Goal: Information Seeking & Learning: Learn about a topic

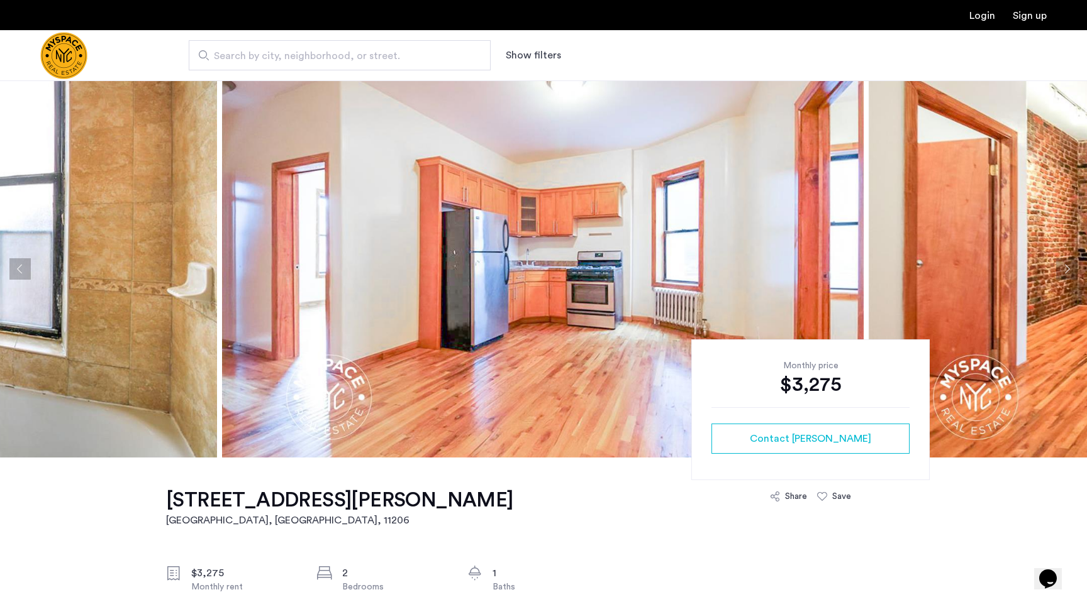
click at [534, 224] on img at bounding box center [542, 268] width 641 height 377
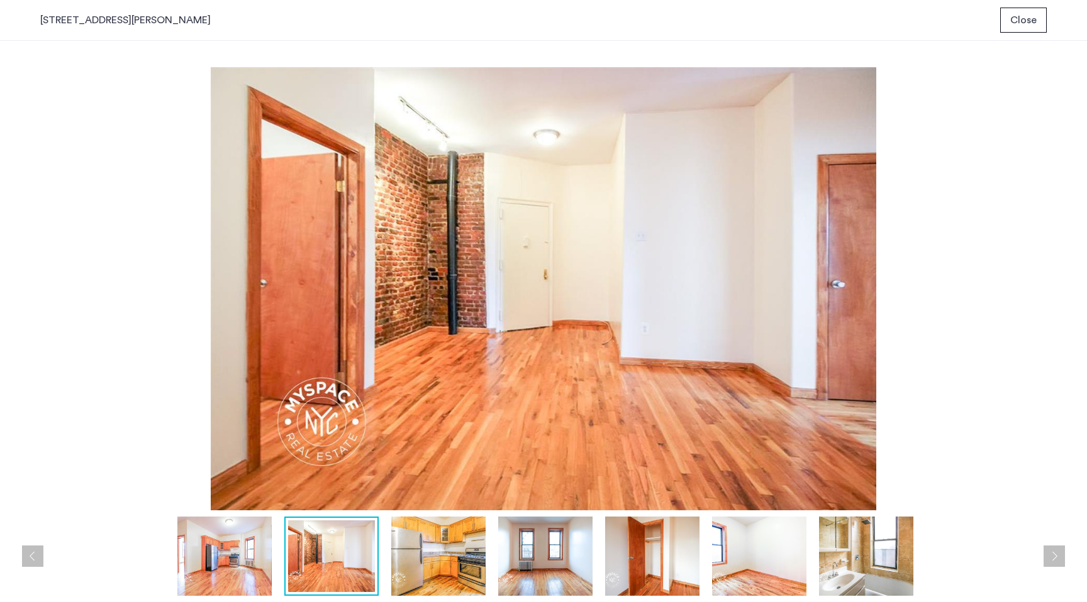
click at [1012, 25] on span "Close" at bounding box center [1023, 20] width 26 height 15
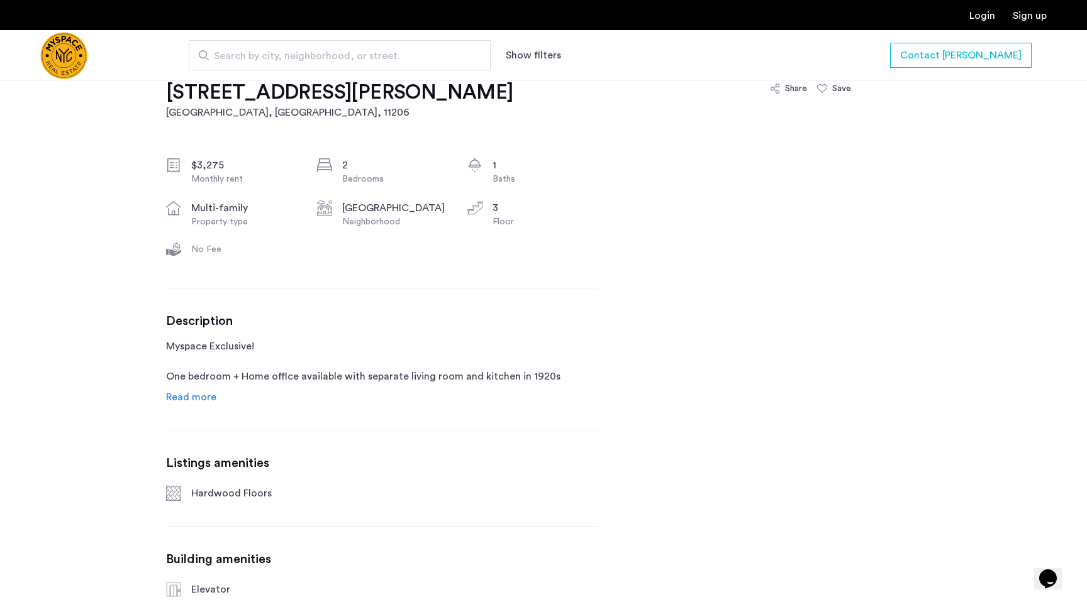
scroll to position [440, 0]
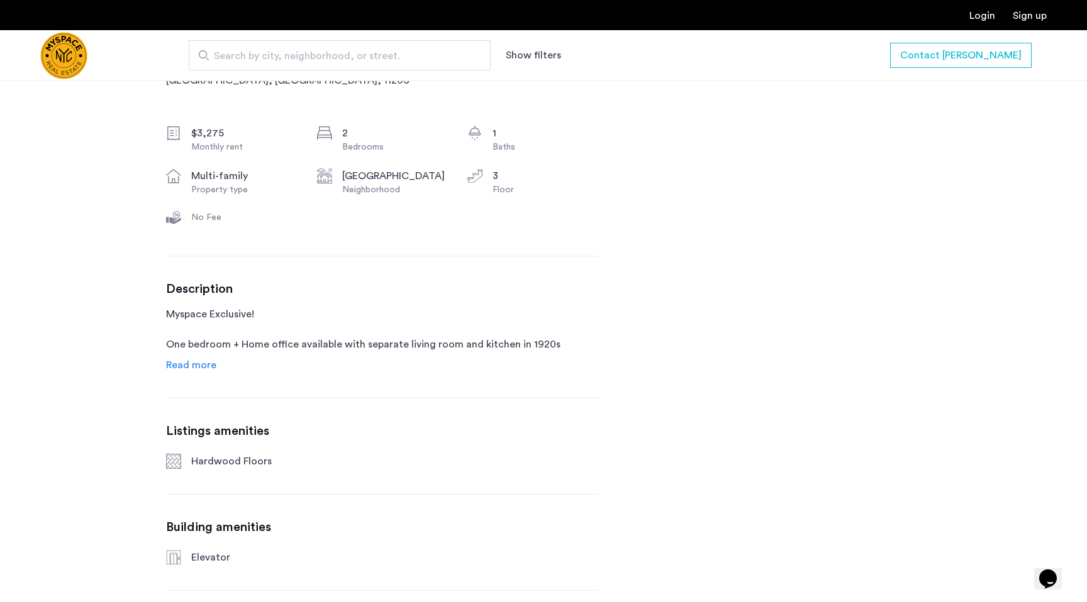
click at [194, 374] on div "[STREET_ADDRESS][PERSON_NAME] $3,275 Monthly rent 2 Bedrooms 1 Baths multi-fami…" at bounding box center [382, 330] width 432 height 624
click at [194, 365] on span "Read more" at bounding box center [191, 365] width 50 height 10
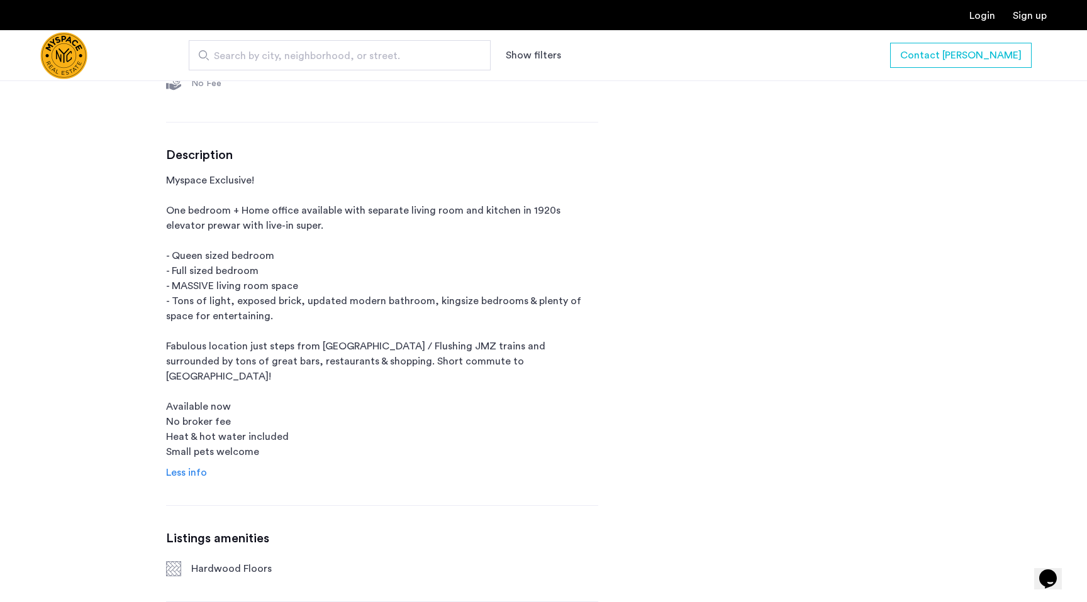
scroll to position [651, 0]
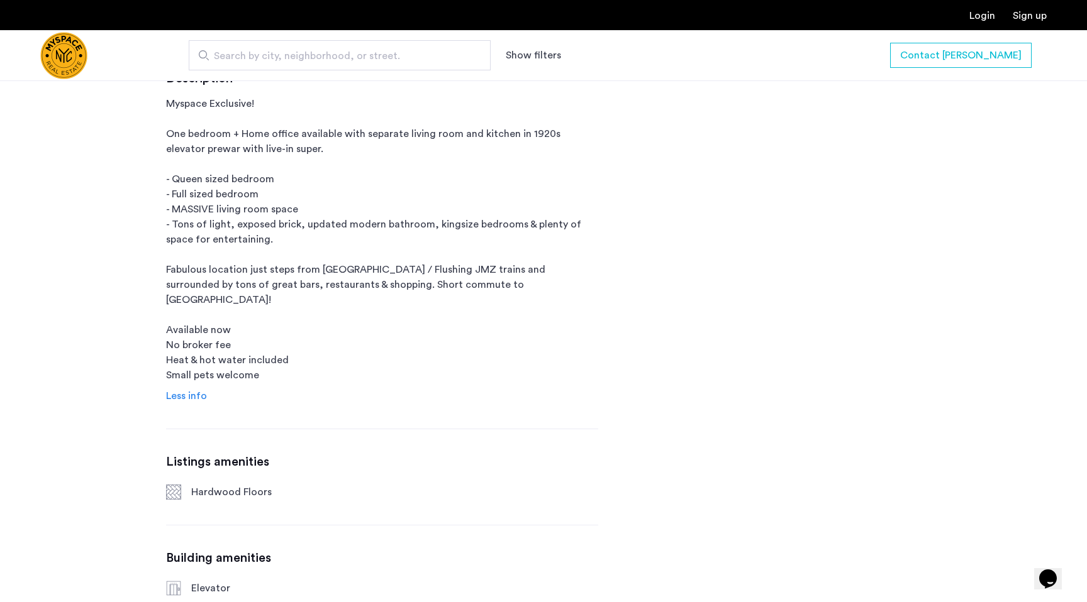
click at [92, 60] on div at bounding box center [101, 55] width 123 height 50
click at [544, 57] on button "Show filters" at bounding box center [533, 55] width 55 height 15
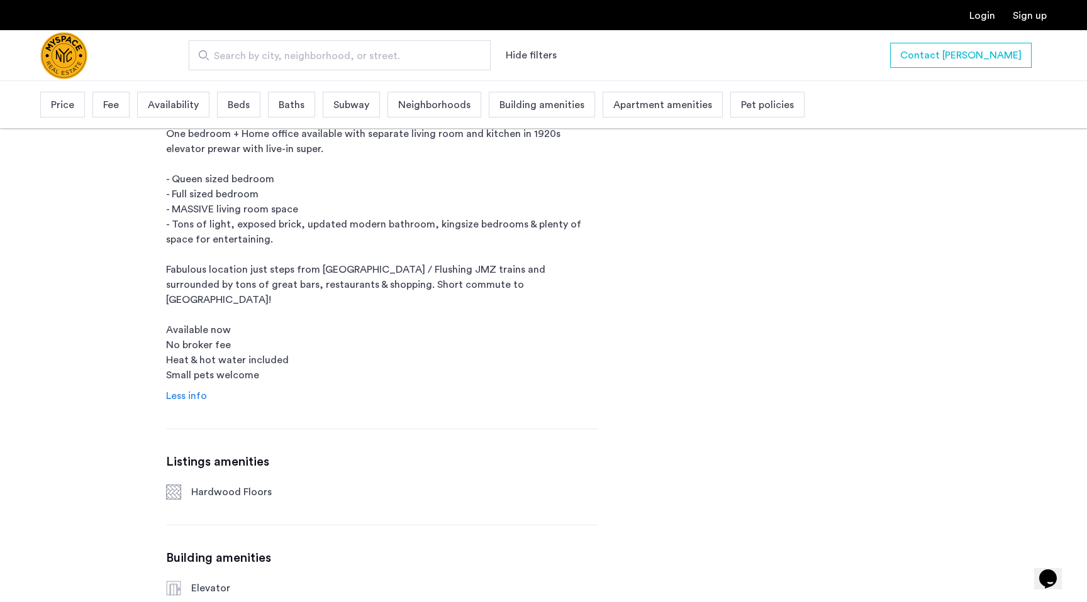
click at [555, 110] on span "Building amenities" at bounding box center [541, 104] width 85 height 15
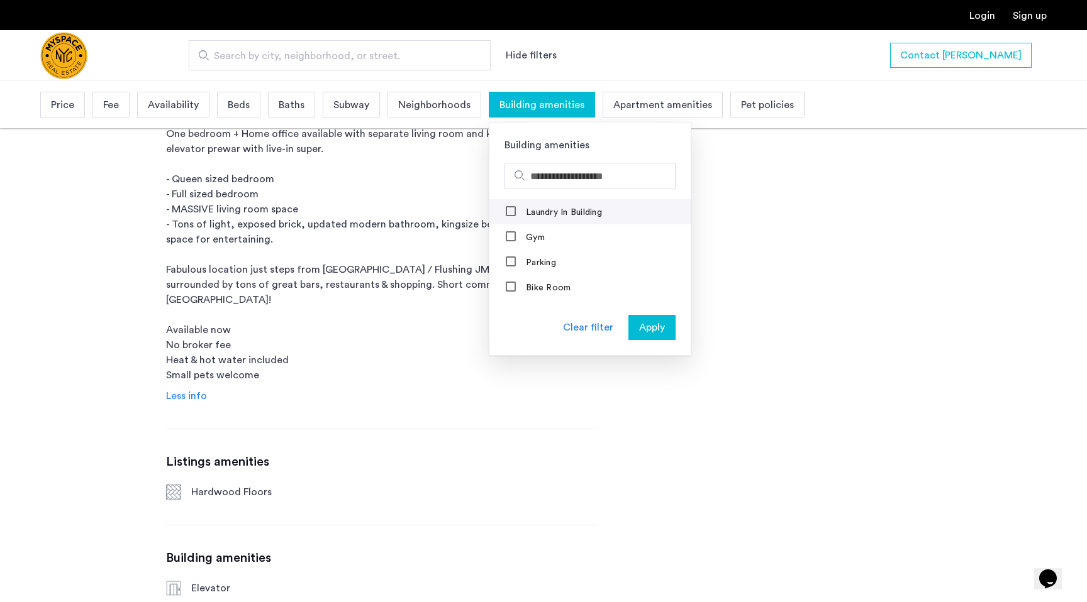
click at [542, 221] on mat-checkbox "Laundry In Building" at bounding box center [589, 211] width 201 height 25
click at [653, 334] on span "Apply" at bounding box center [652, 327] width 26 height 15
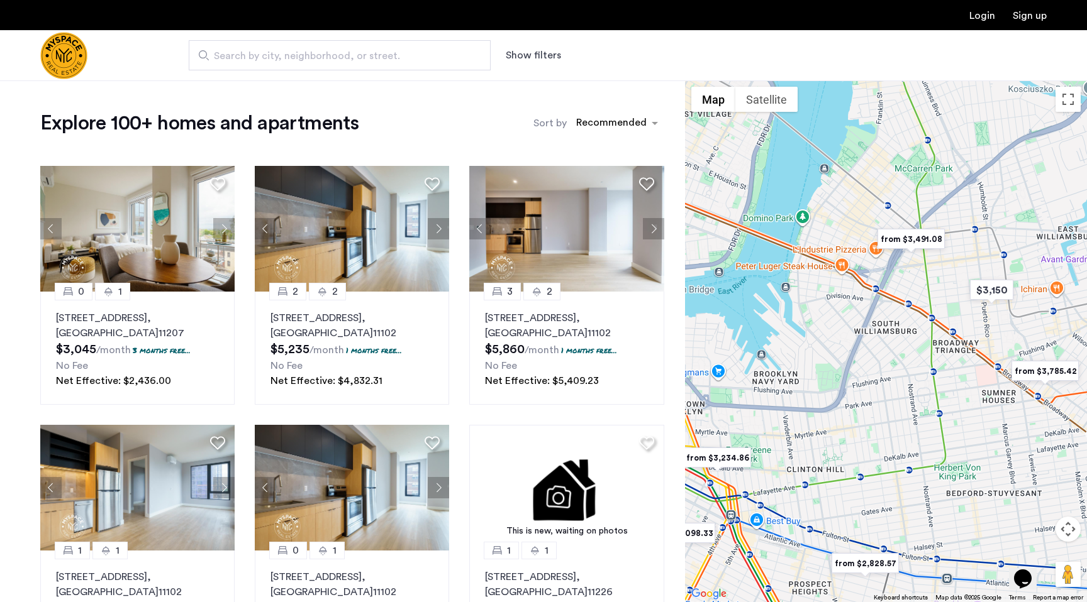
drag, startPoint x: 877, startPoint y: 341, endPoint x: 834, endPoint y: 341, distance: 43.4
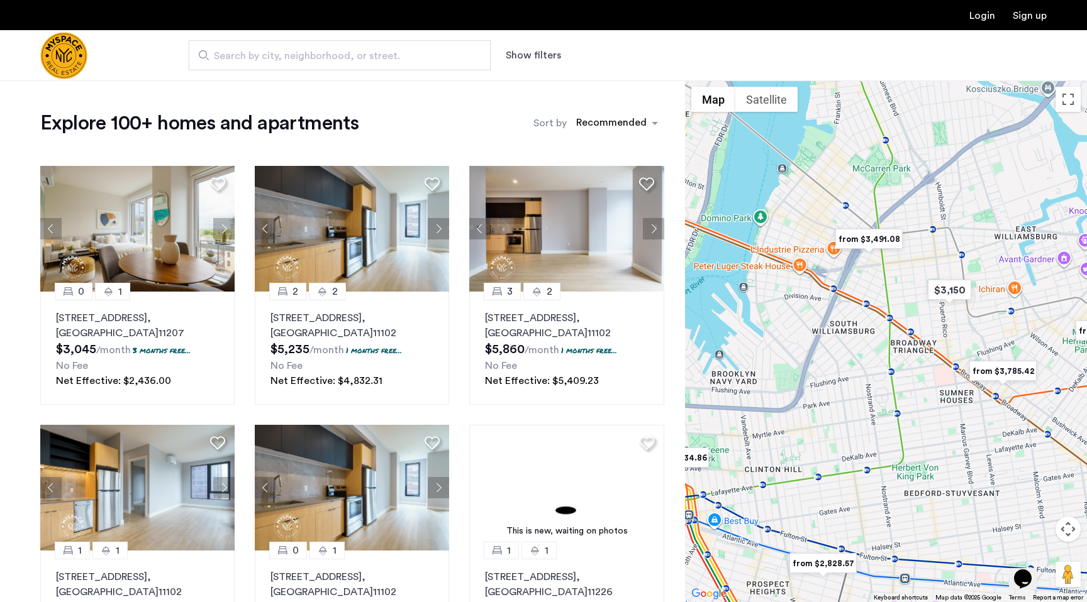
click at [834, 341] on div at bounding box center [886, 341] width 402 height 522
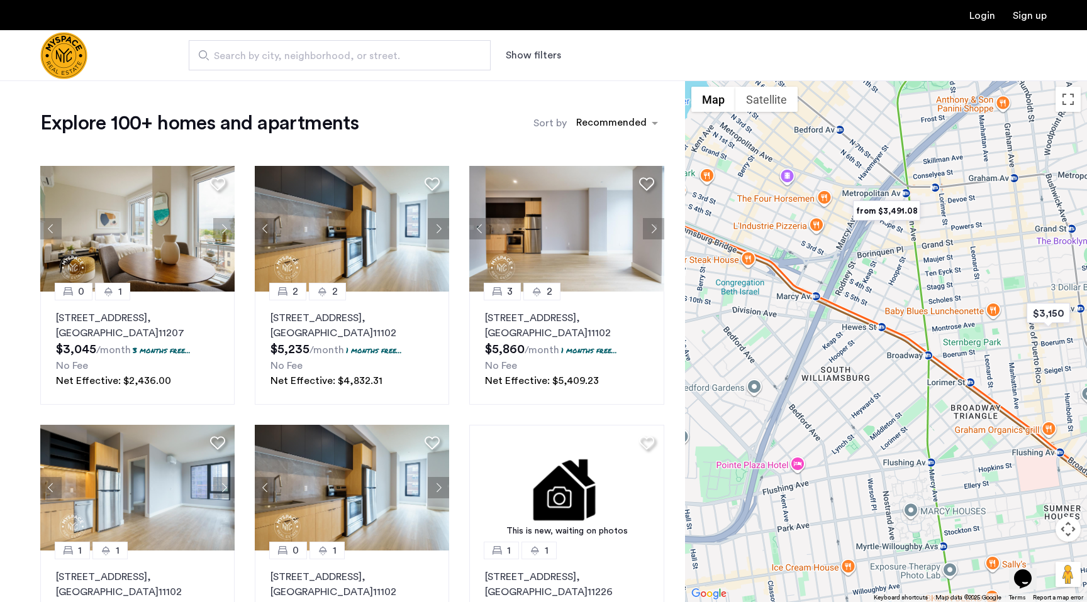
drag, startPoint x: 824, startPoint y: 316, endPoint x: 848, endPoint y: 391, distance: 78.5
click at [848, 391] on div at bounding box center [886, 341] width 402 height 522
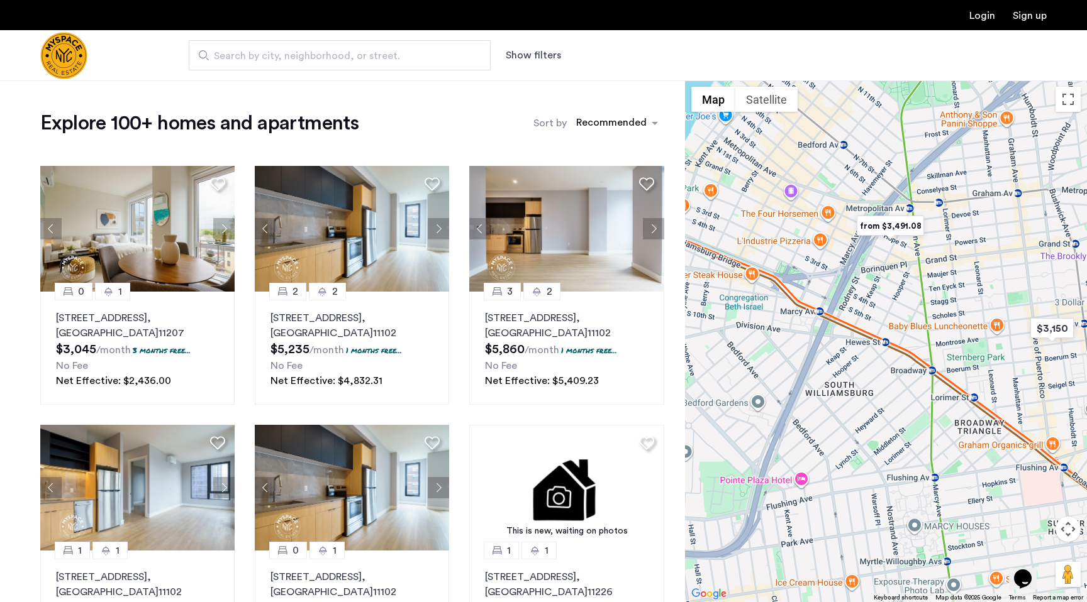
click at [887, 225] on img "from $3,491.08" at bounding box center [889, 226] width 77 height 28
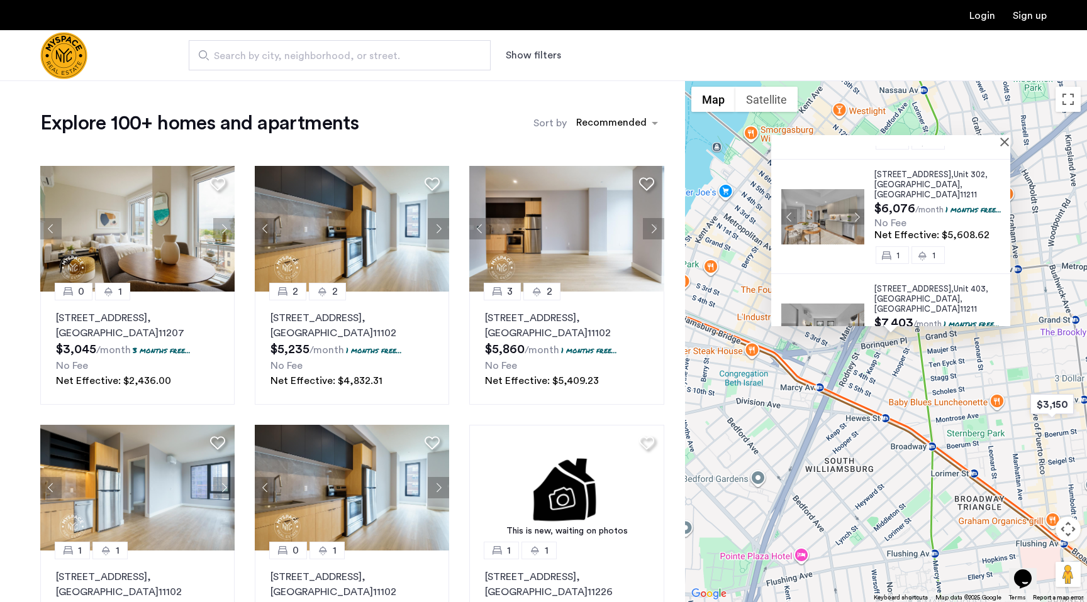
scroll to position [168, 0]
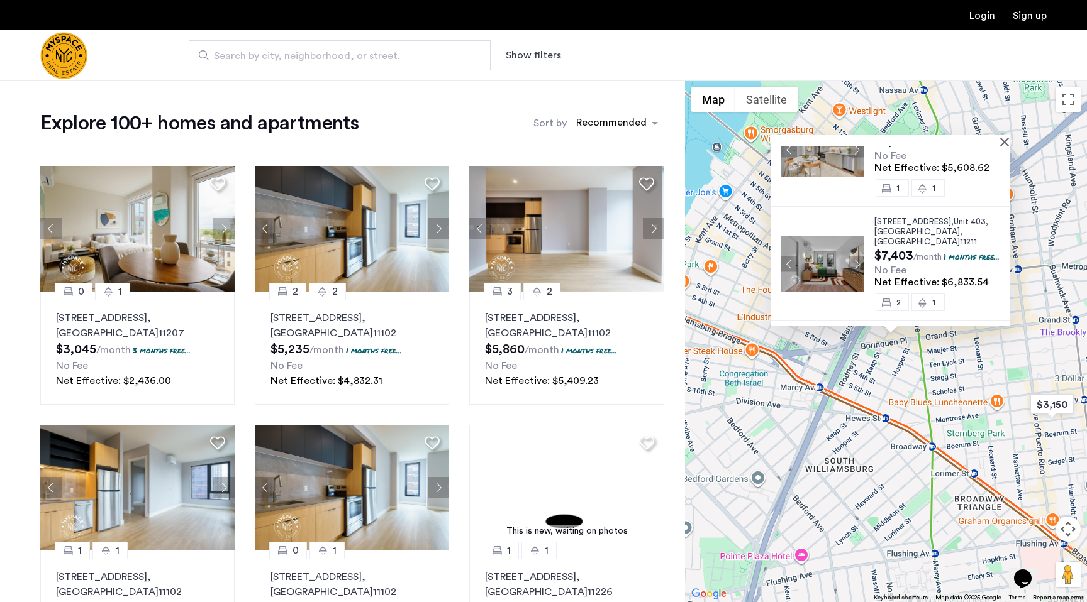
click at [875, 393] on div "[STREET_ADDRESS] $3,782 /month 1 months free... No Fee Net Effective: $3,491.08…" at bounding box center [886, 341] width 402 height 522
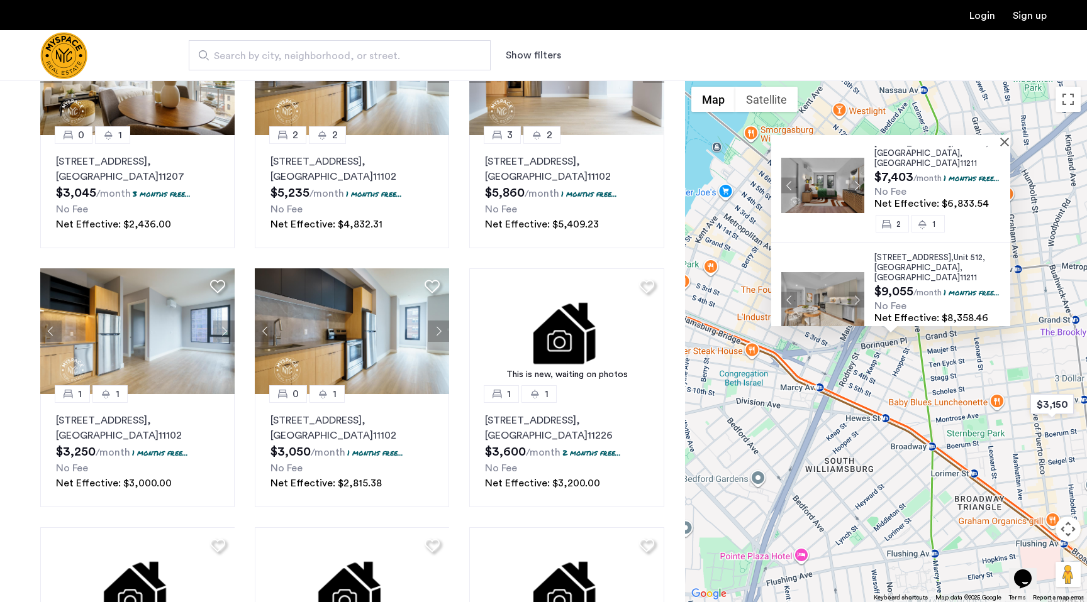
scroll to position [0, 0]
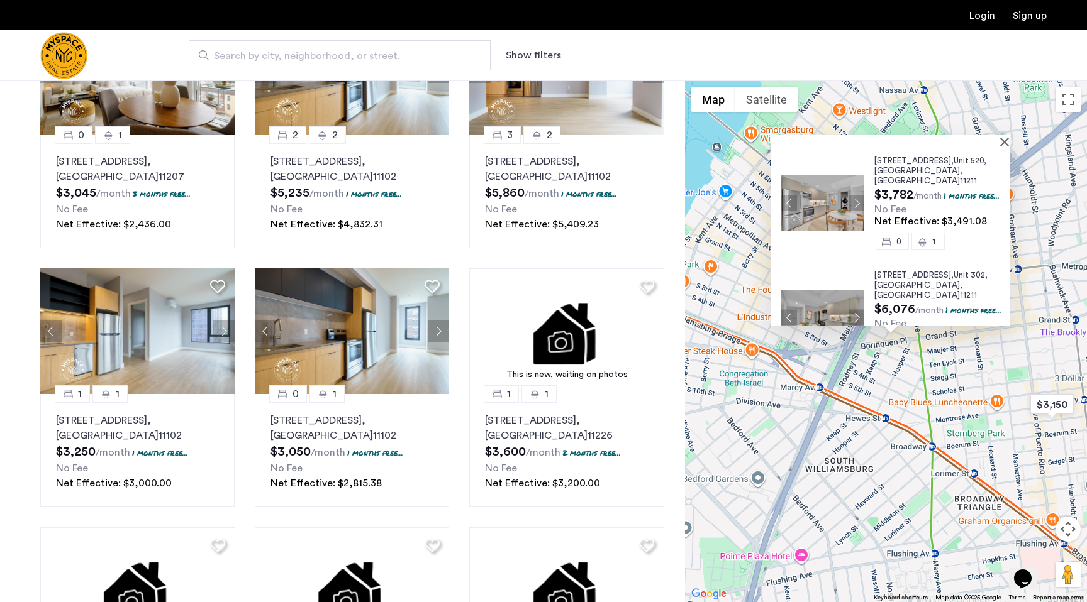
click at [1001, 142] on div at bounding box center [886, 140] width 230 height 11
click at [1012, 134] on div "[STREET_ADDRESS] $3,782 /month 1 months free... No Fee Net Effective: $3,491.08…" at bounding box center [886, 341] width 402 height 522
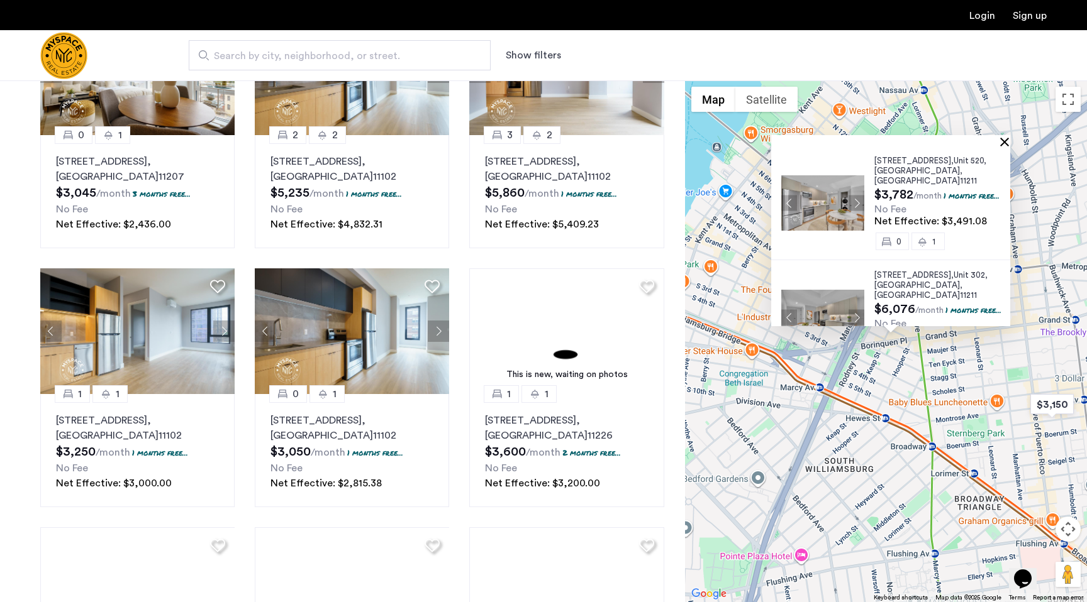
click at [1011, 137] on button "Close" at bounding box center [1006, 141] width 9 height 9
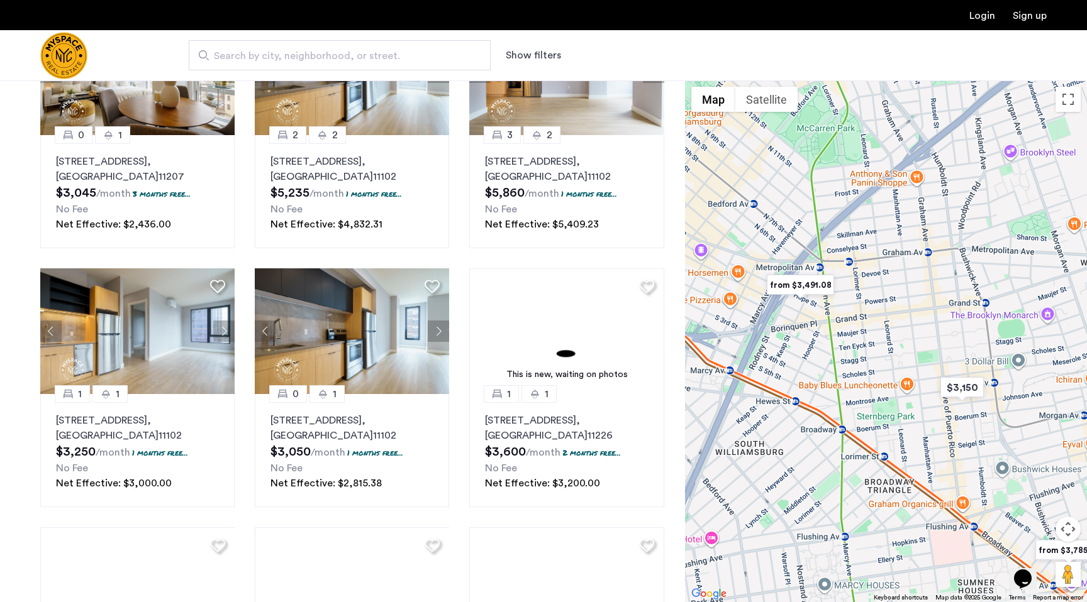
drag, startPoint x: 998, startPoint y: 267, endPoint x: 904, endPoint y: 250, distance: 95.8
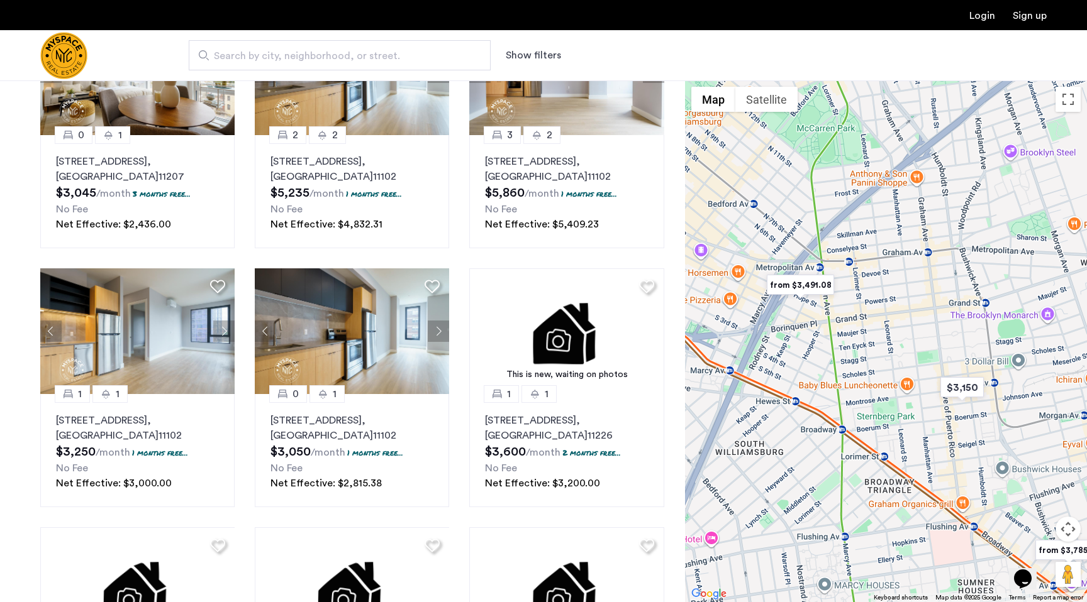
click at [904, 250] on div at bounding box center [886, 341] width 402 height 522
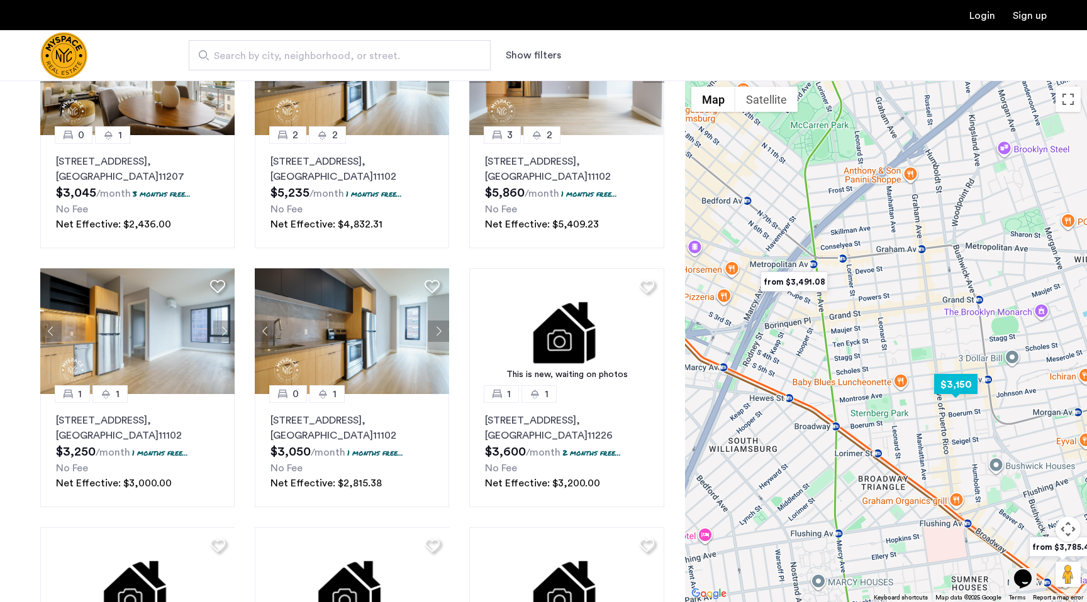
click at [951, 382] on img "$3,150" at bounding box center [955, 384] width 53 height 28
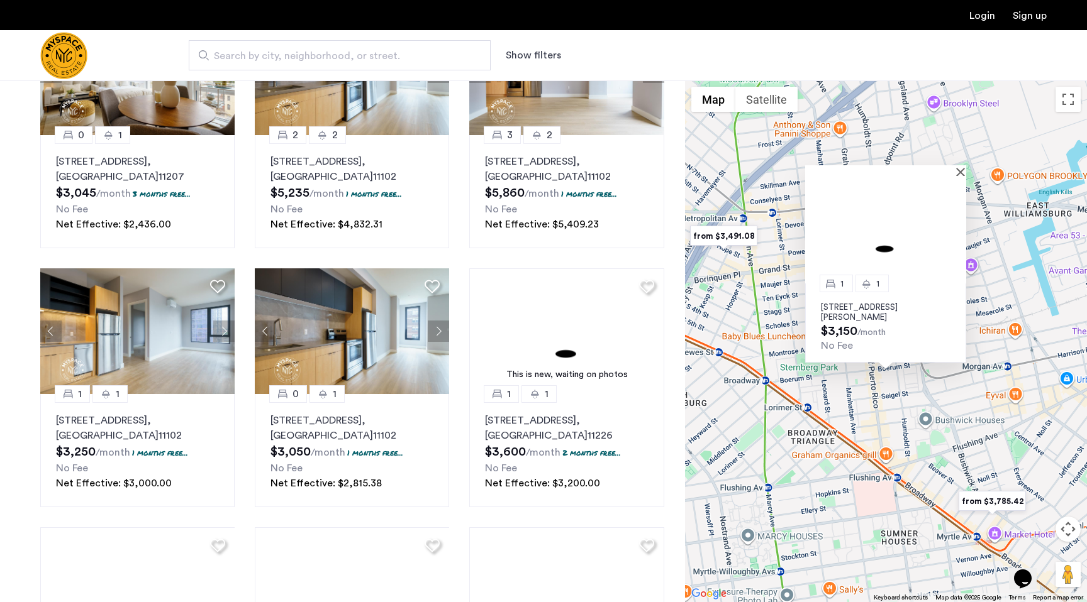
click at [893, 235] on img at bounding box center [885, 230] width 161 height 108
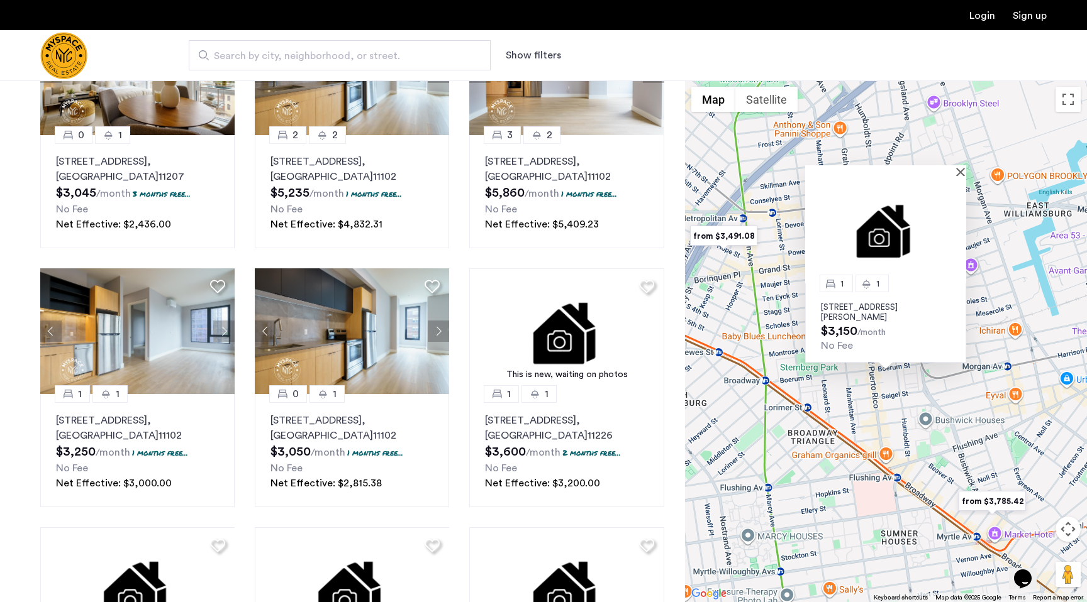
click at [564, 46] on div "Search by city, neighborhood, or street. Show filters" at bounding box center [604, 55] width 883 height 30
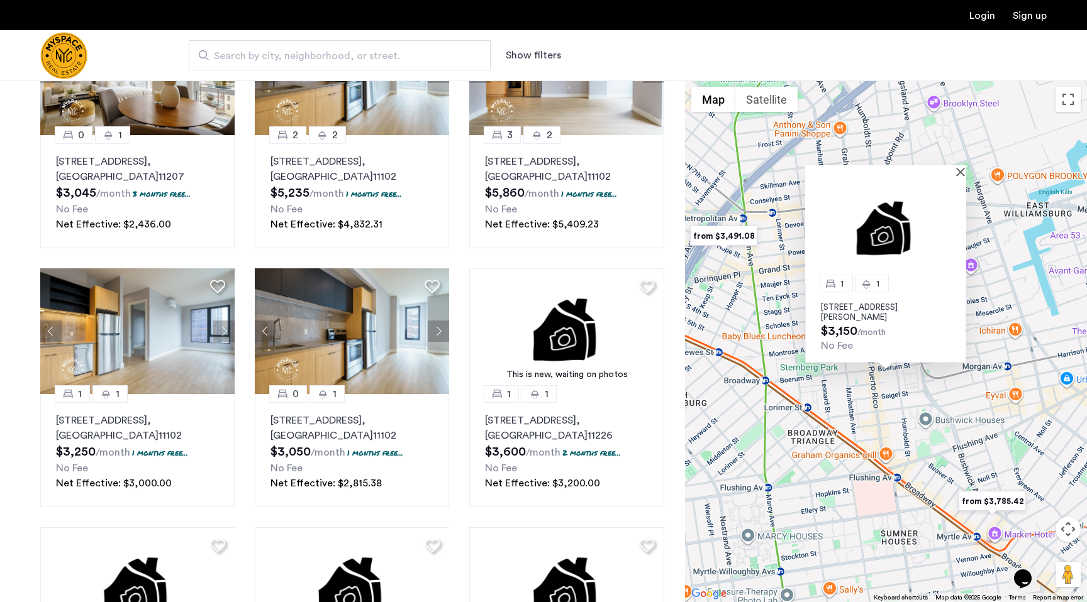
click at [535, 58] on button "Show filters" at bounding box center [533, 55] width 55 height 15
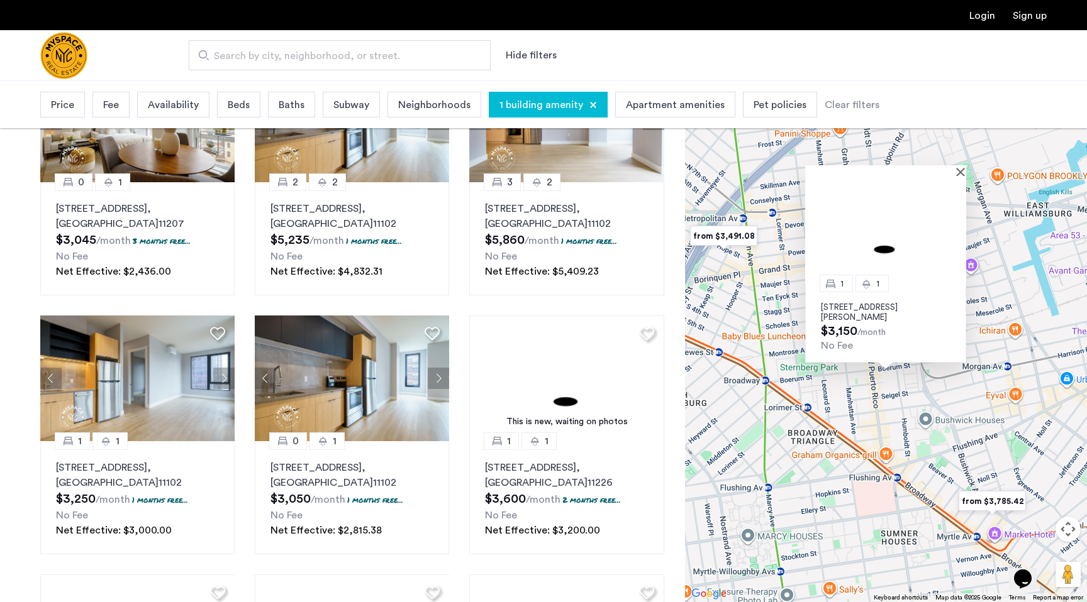
click at [581, 106] on div "1 building amenity" at bounding box center [548, 105] width 119 height 26
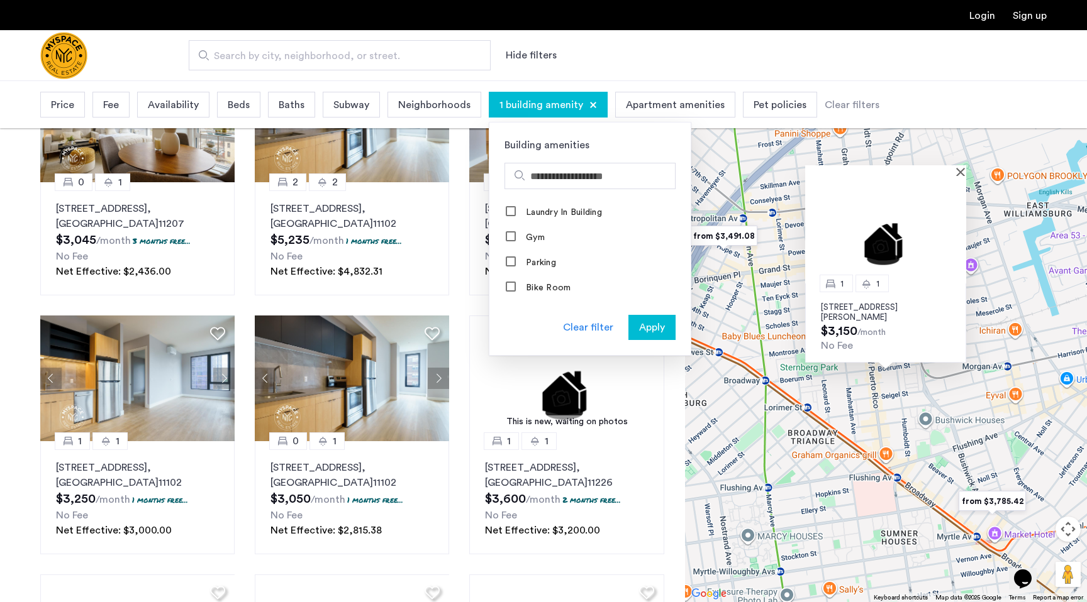
click at [626, 107] on span "Apartment amenities" at bounding box center [675, 104] width 99 height 15
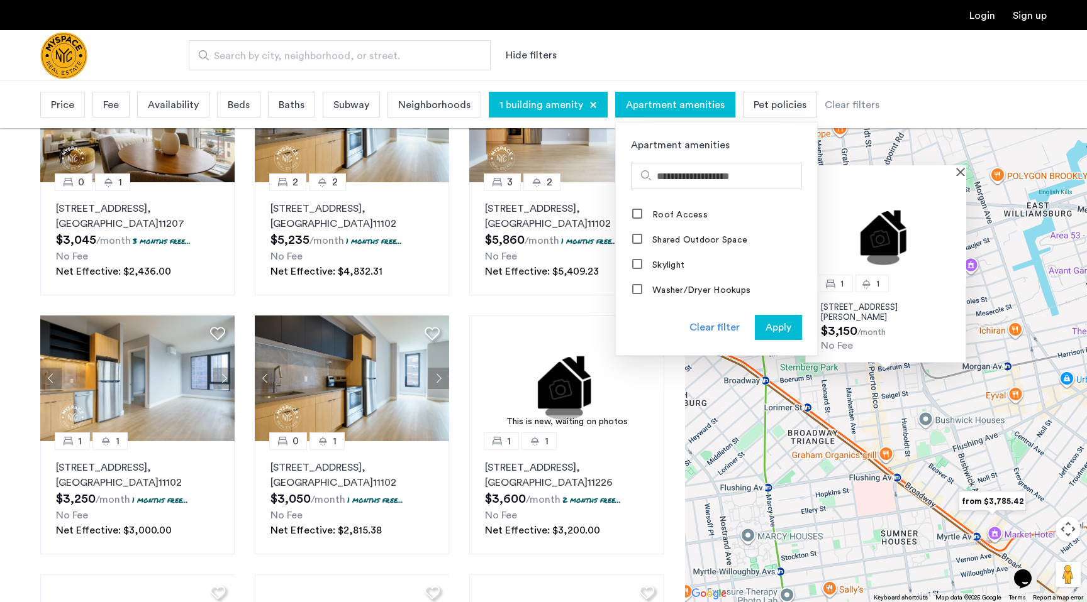
scroll to position [1011, 0]
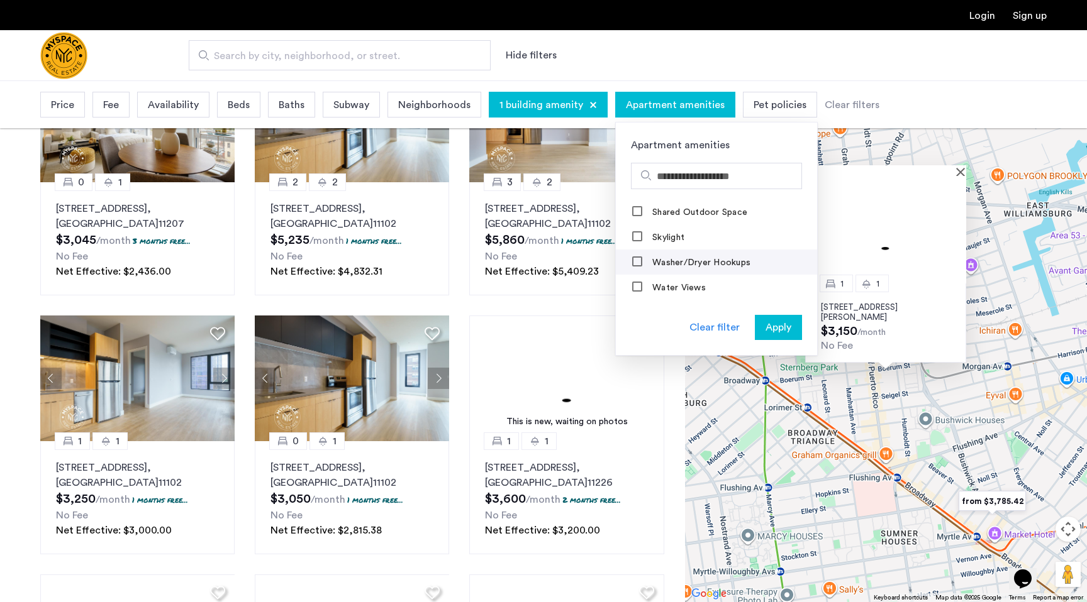
click at [666, 262] on label "Washer/Dryer Hookups" at bounding box center [700, 263] width 101 height 10
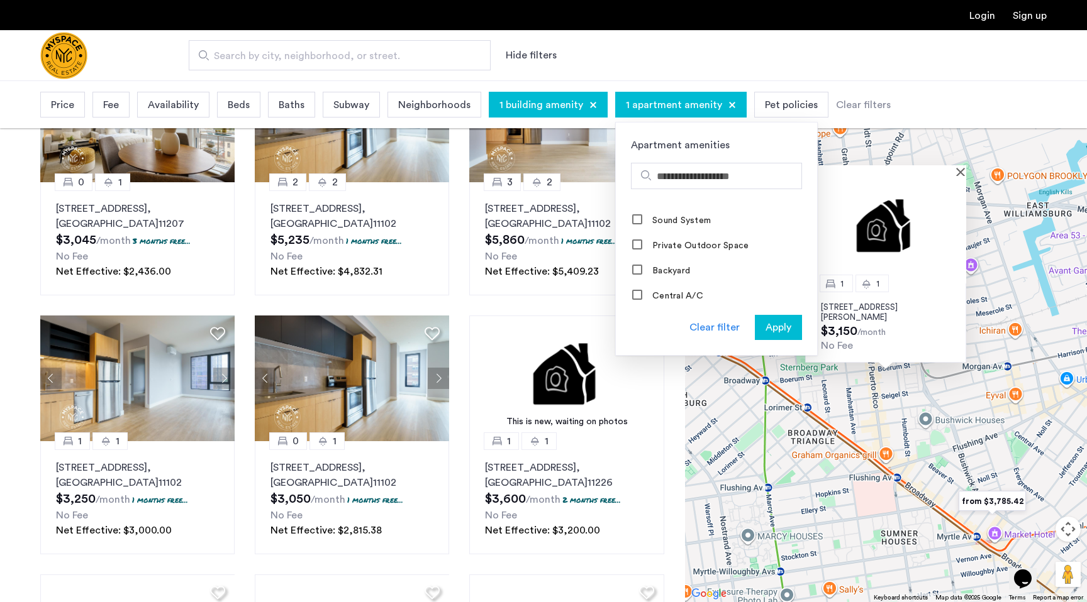
scroll to position [663, 0]
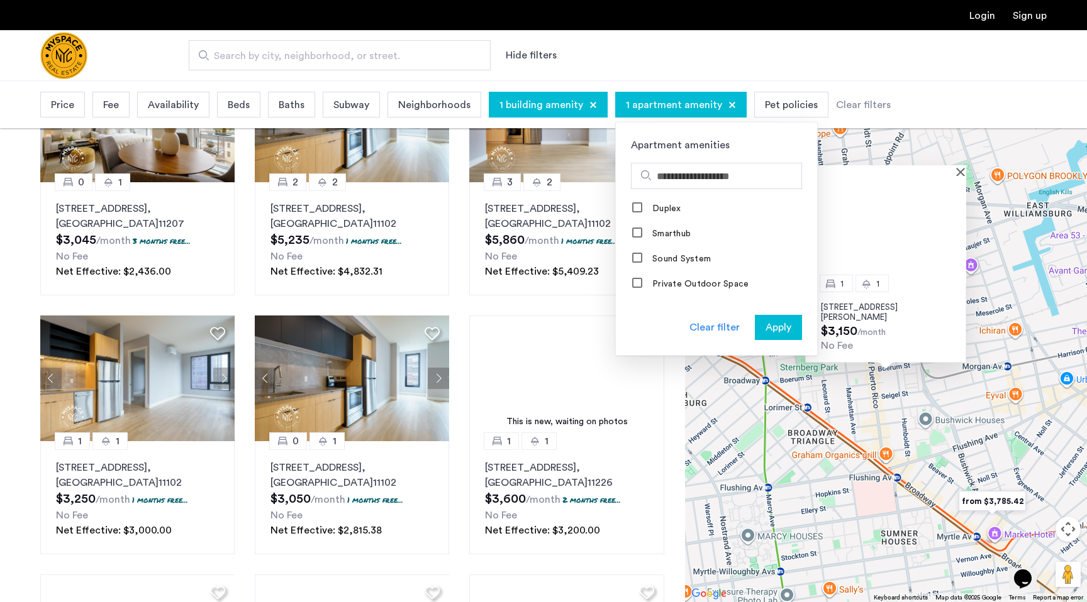
click at [589, 106] on div at bounding box center [593, 105] width 8 height 8
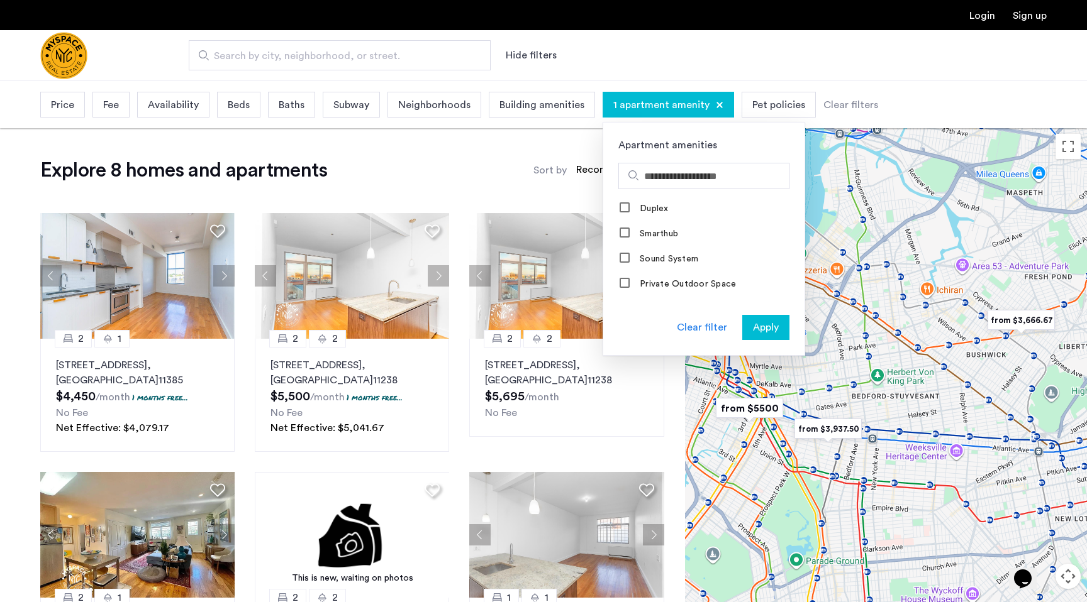
click at [852, 343] on app-root "Login Sign up Search by city, neighborhood, or street. Hide filters Price Fee A…" at bounding box center [543, 594] width 1087 height 1188
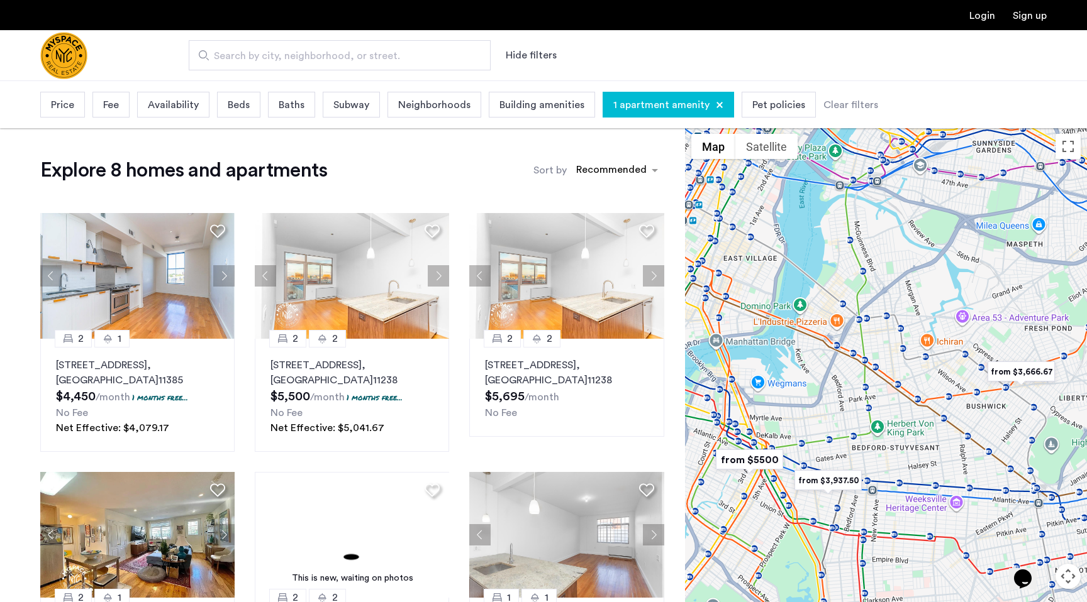
drag, startPoint x: 859, startPoint y: 325, endPoint x: 861, endPoint y: 377, distance: 52.2
click at [861, 378] on div at bounding box center [886, 389] width 402 height 522
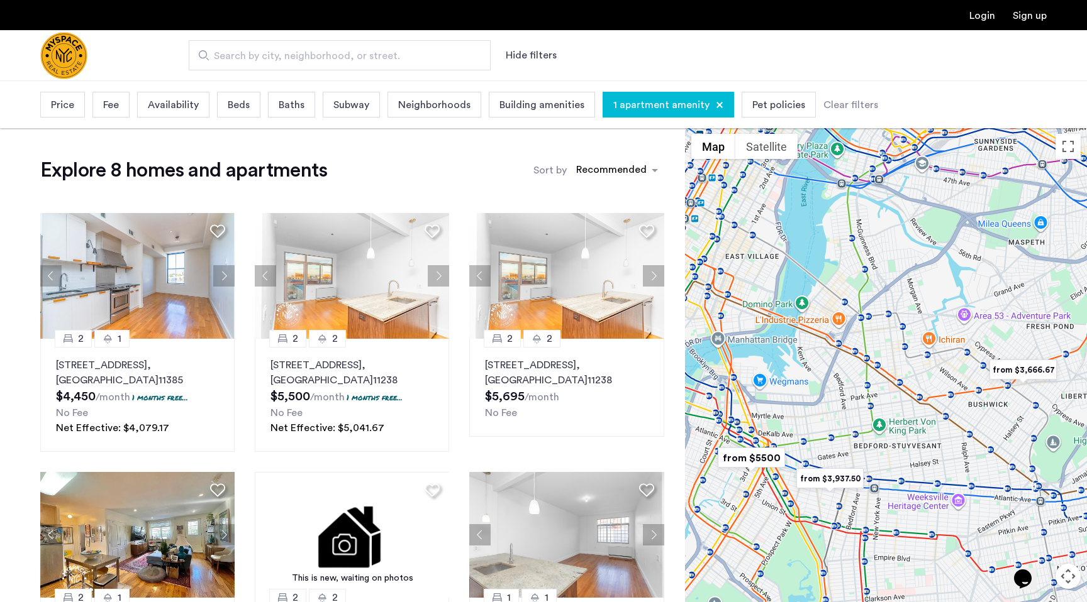
click at [710, 95] on div "1 apartment amenity" at bounding box center [667, 105] width 131 height 26
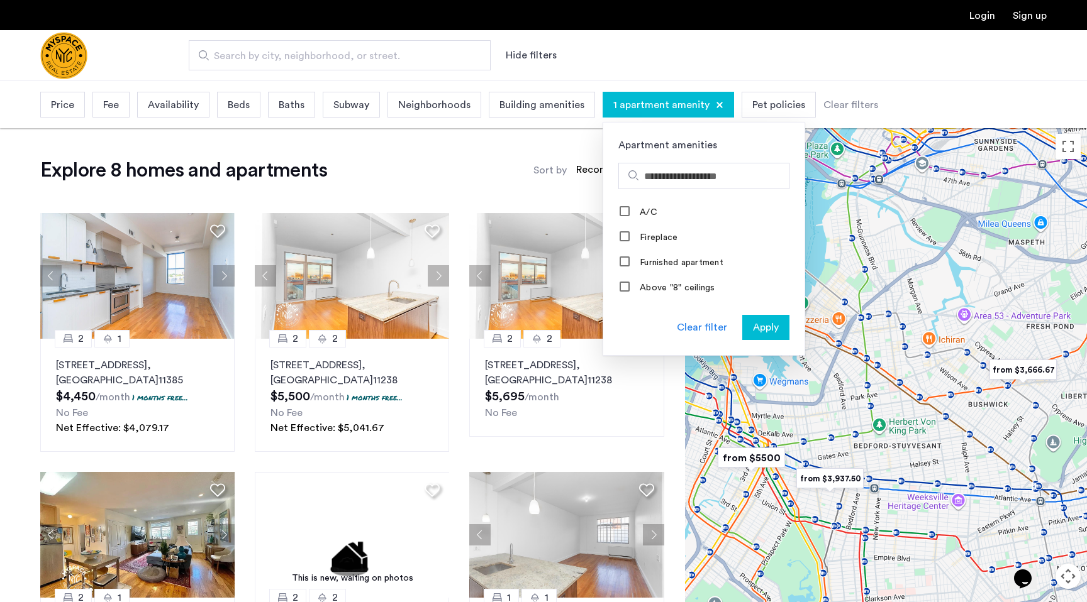
click at [697, 325] on div "Clear filter" at bounding box center [702, 327] width 50 height 15
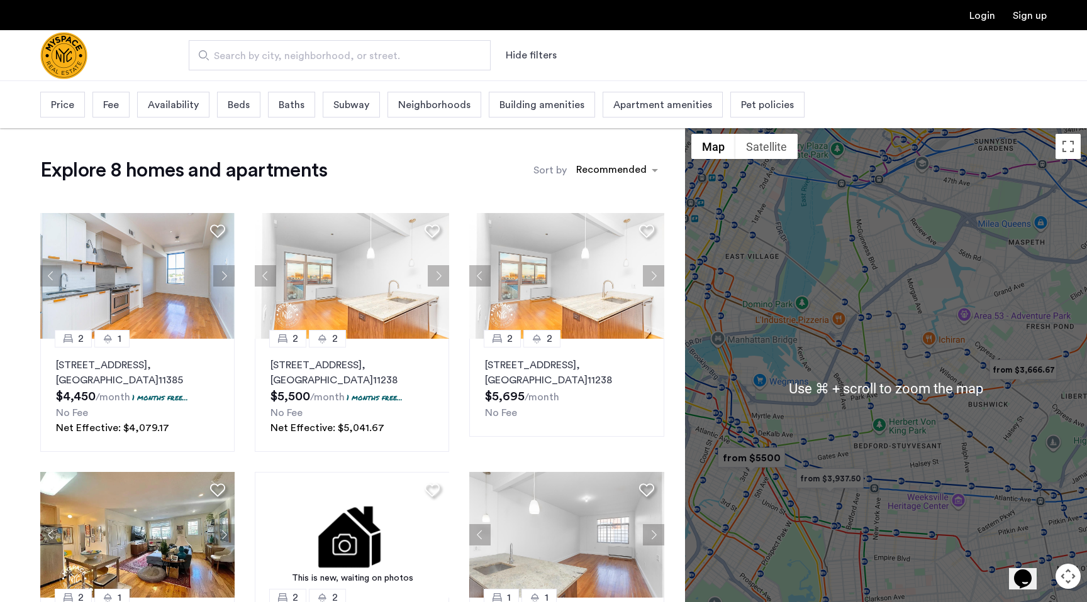
drag, startPoint x: 883, startPoint y: 406, endPoint x: 916, endPoint y: 404, distance: 32.8
click at [916, 404] on div at bounding box center [886, 389] width 402 height 522
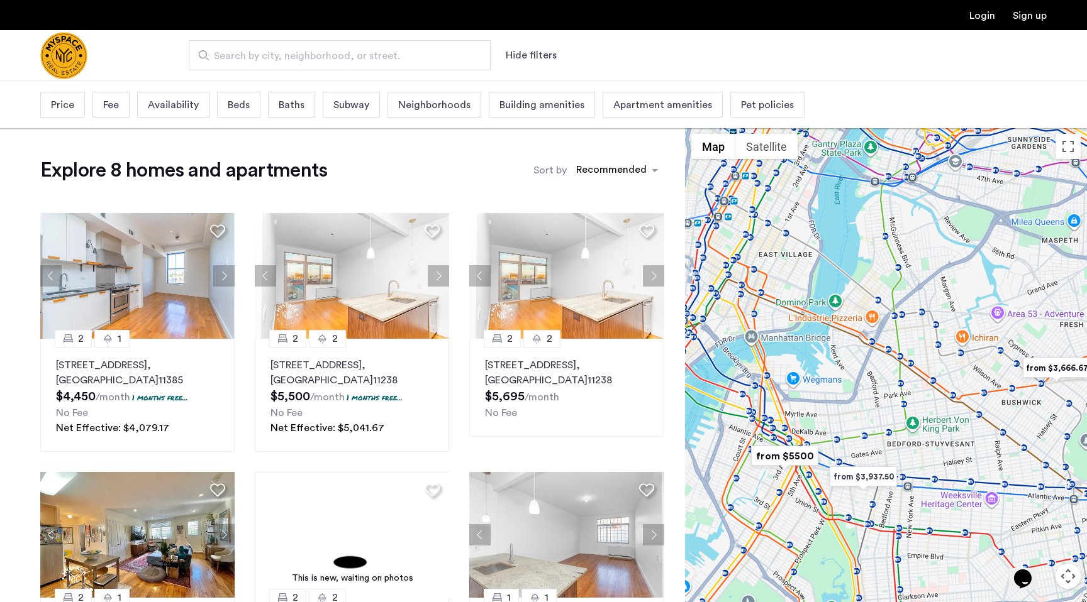
click at [670, 108] on span "Apartment amenities" at bounding box center [662, 104] width 99 height 15
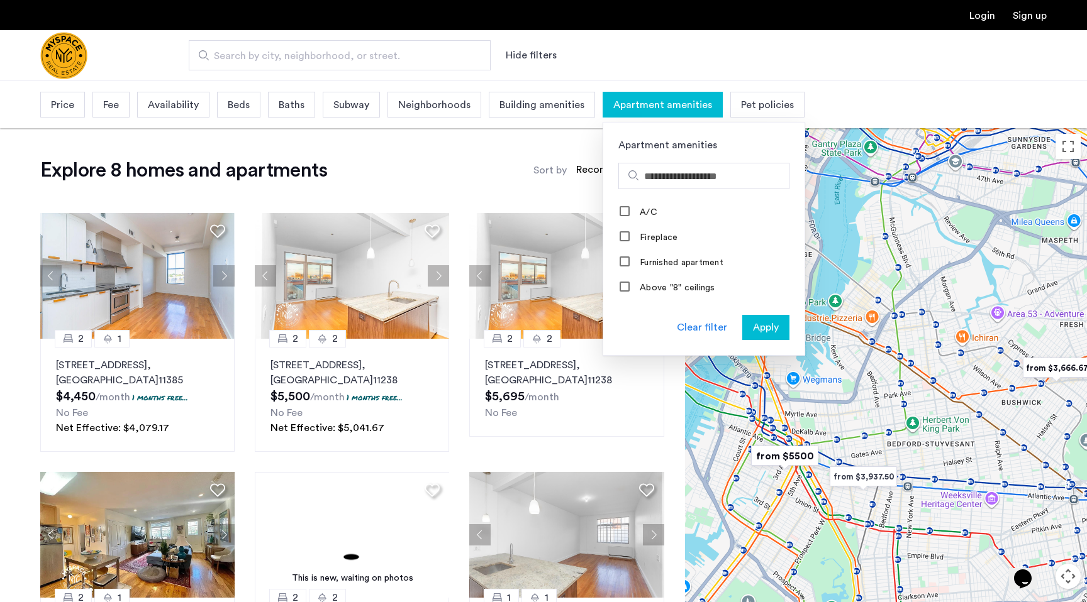
click at [765, 331] on span "Apply" at bounding box center [766, 327] width 26 height 15
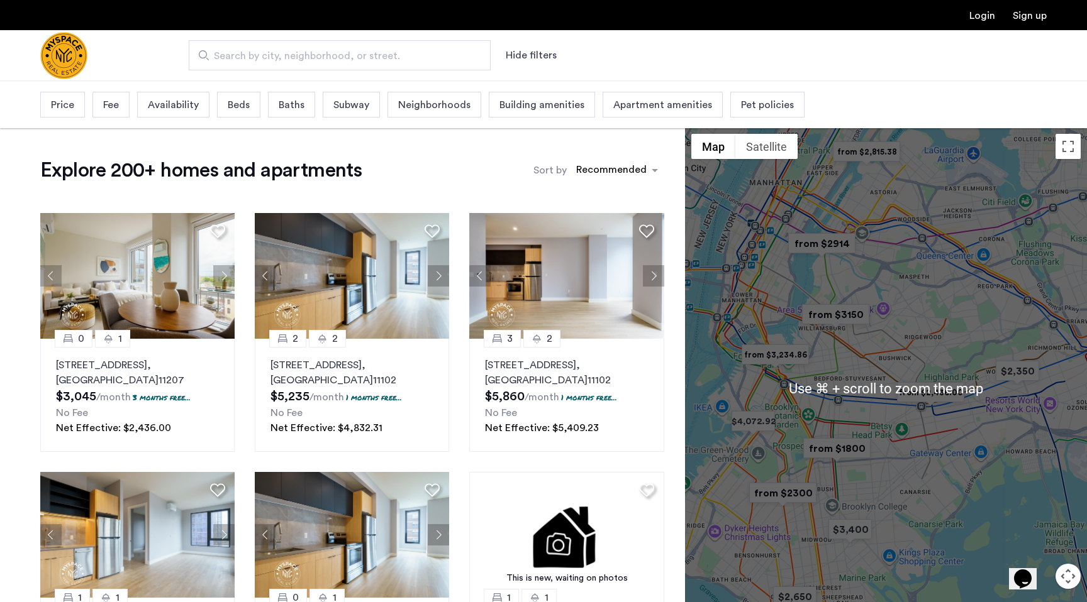
click at [1079, 590] on div at bounding box center [886, 389] width 402 height 522
click at [1075, 583] on button "Map camera controls" at bounding box center [1067, 576] width 25 height 25
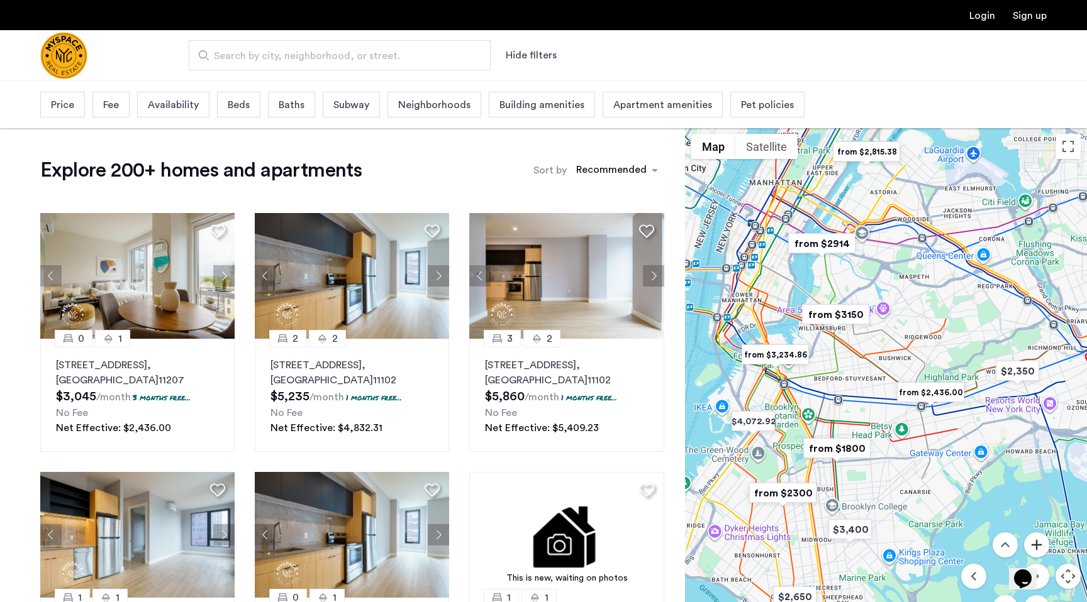
click at [1037, 541] on button "Zoom in" at bounding box center [1036, 545] width 25 height 25
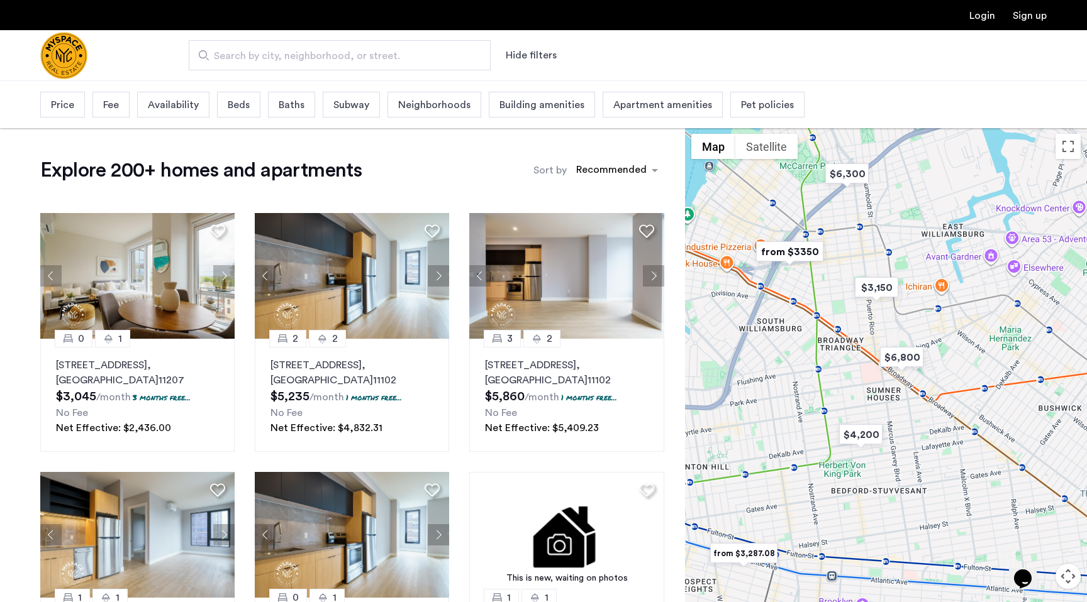
drag, startPoint x: 893, startPoint y: 411, endPoint x: 1030, endPoint y: 550, distance: 195.6
click at [1031, 550] on div at bounding box center [886, 389] width 402 height 522
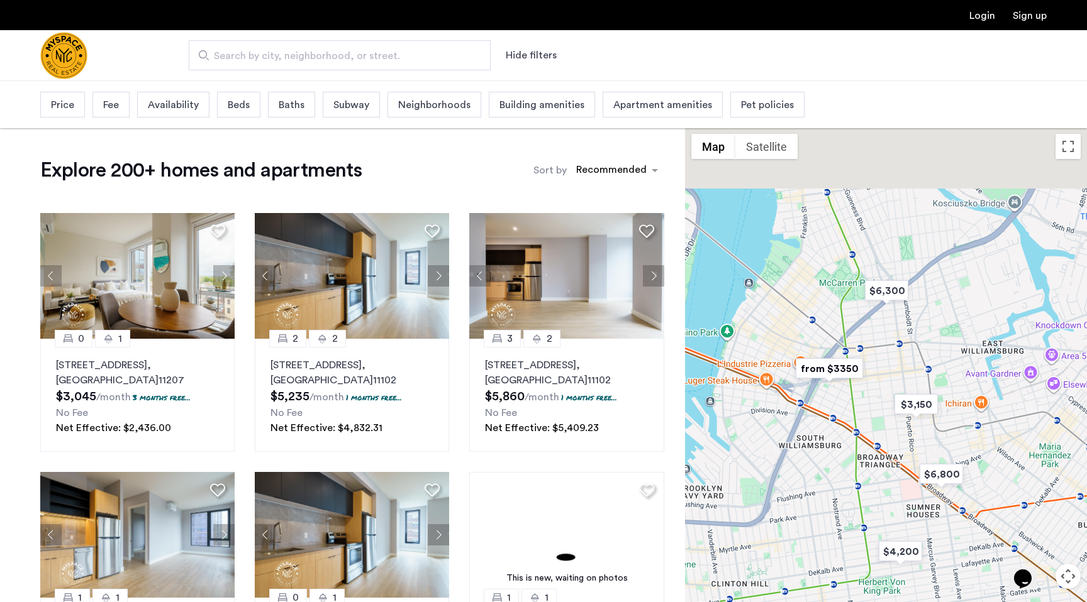
drag, startPoint x: 867, startPoint y: 388, endPoint x: 908, endPoint y: 541, distance: 158.2
click at [908, 541] on div at bounding box center [886, 389] width 402 height 522
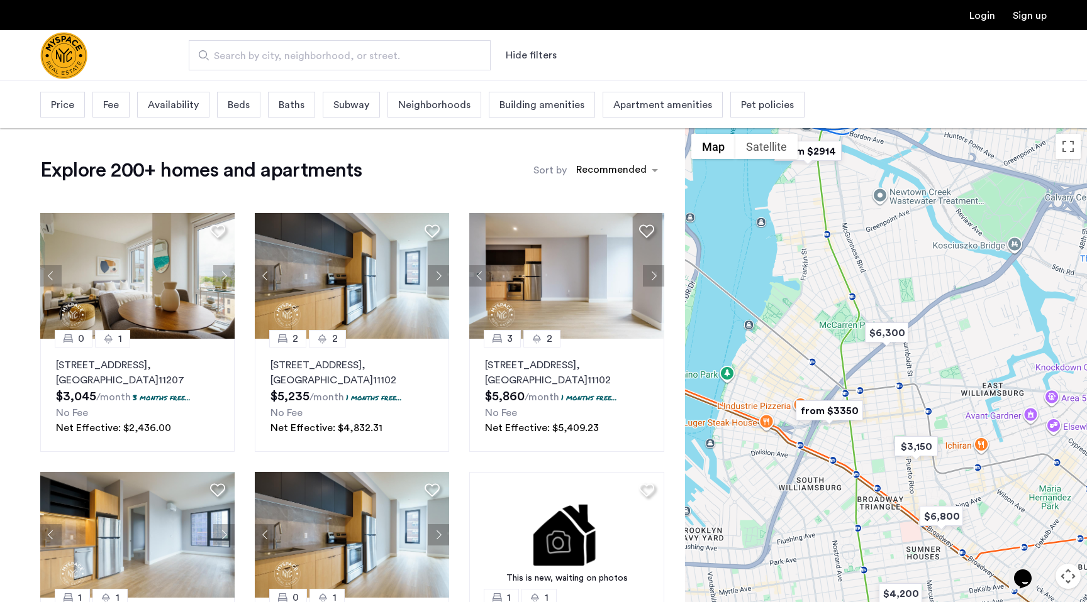
click at [1067, 573] on button "Map camera controls" at bounding box center [1067, 576] width 25 height 25
click at [1044, 546] on button "Zoom in" at bounding box center [1036, 545] width 25 height 25
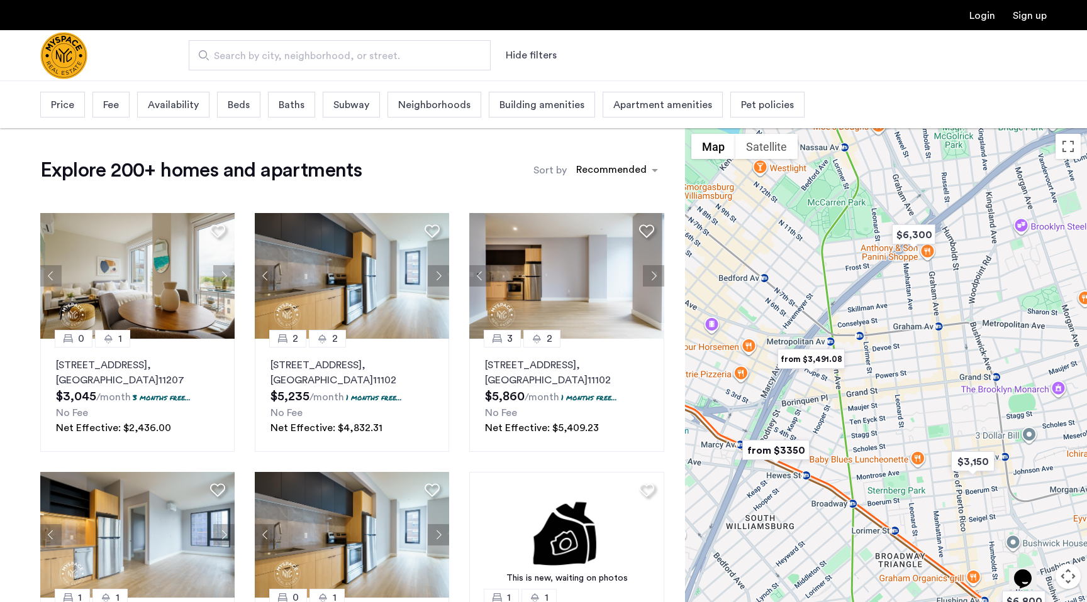
drag, startPoint x: 963, startPoint y: 451, endPoint x: 993, endPoint y: 384, distance: 73.2
click at [993, 384] on div at bounding box center [886, 389] width 402 height 522
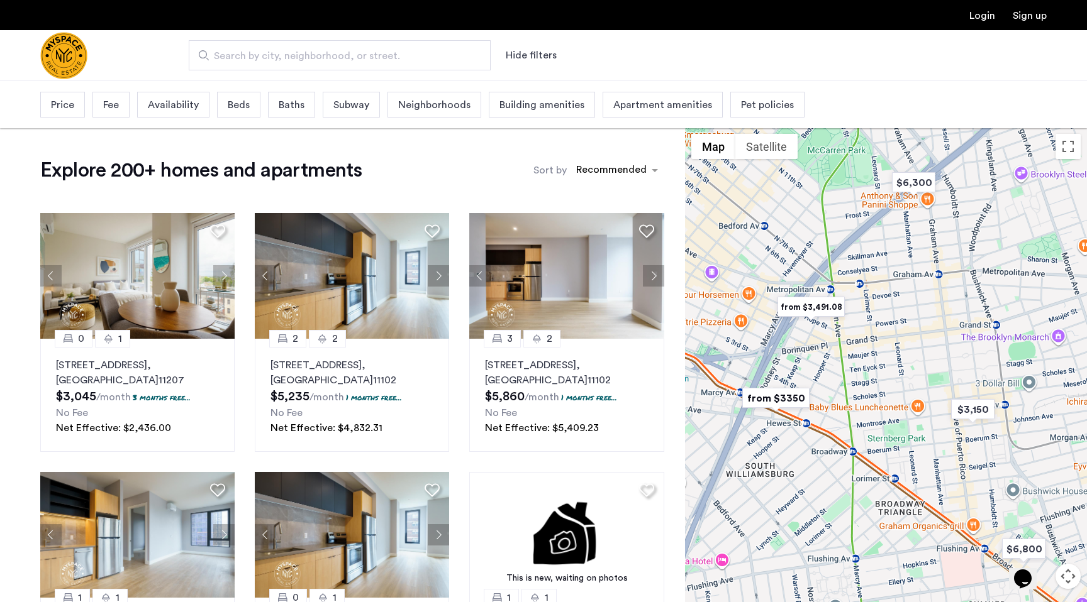
drag, startPoint x: 897, startPoint y: 376, endPoint x: 894, endPoint y: 331, distance: 45.4
click at [893, 331] on div at bounding box center [886, 389] width 402 height 522
click at [765, 402] on img "from $3350" at bounding box center [775, 398] width 77 height 28
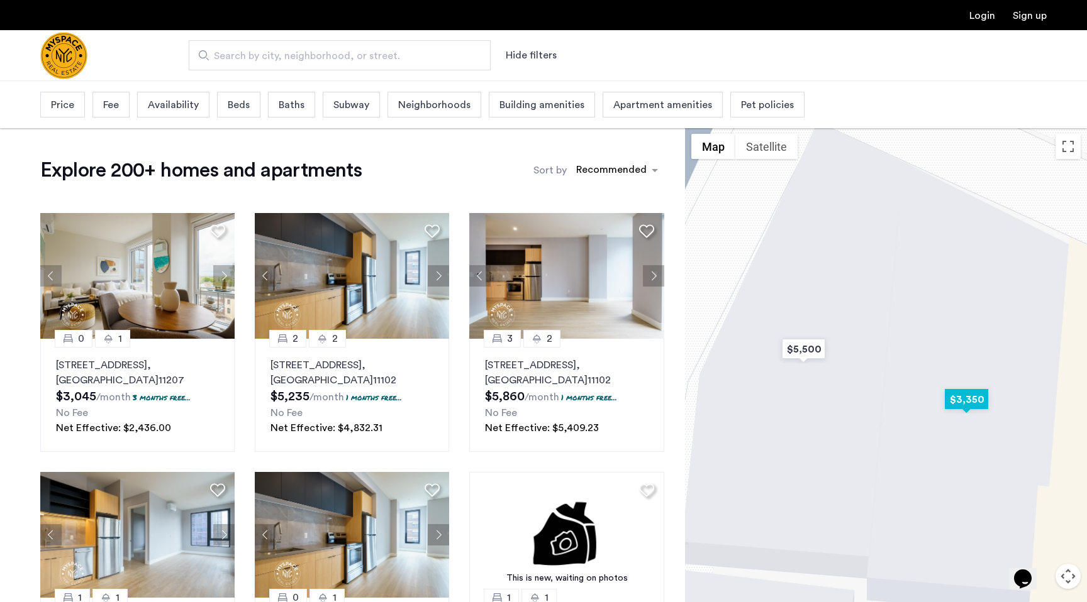
click at [965, 399] on img "$3,350" at bounding box center [965, 399] width 53 height 28
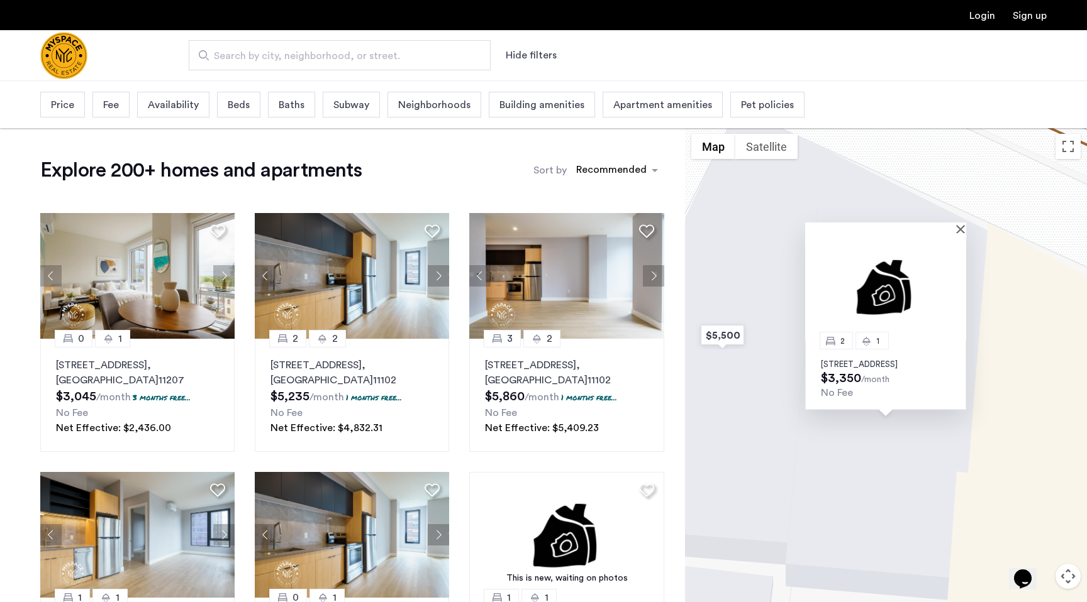
click at [891, 360] on p "[STREET_ADDRESS]" at bounding box center [886, 365] width 130 height 10
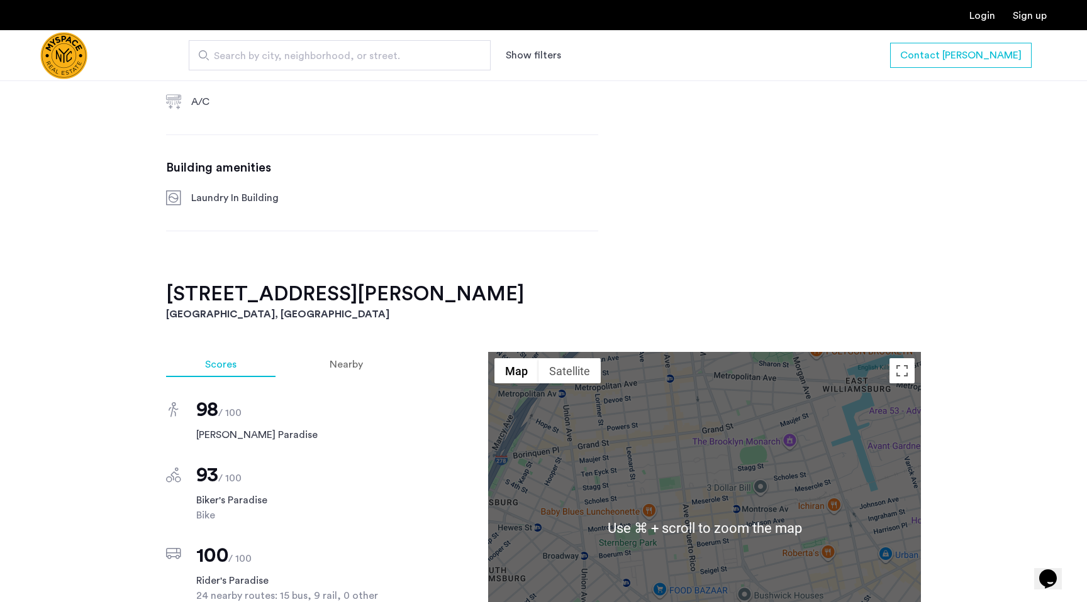
scroll to position [590, 0]
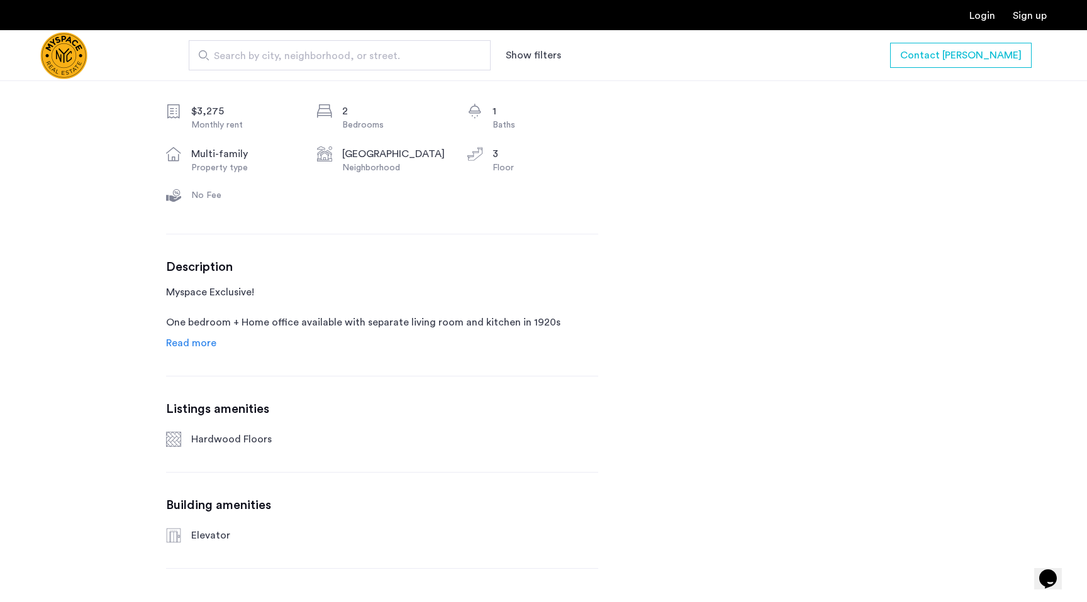
scroll to position [492, 0]
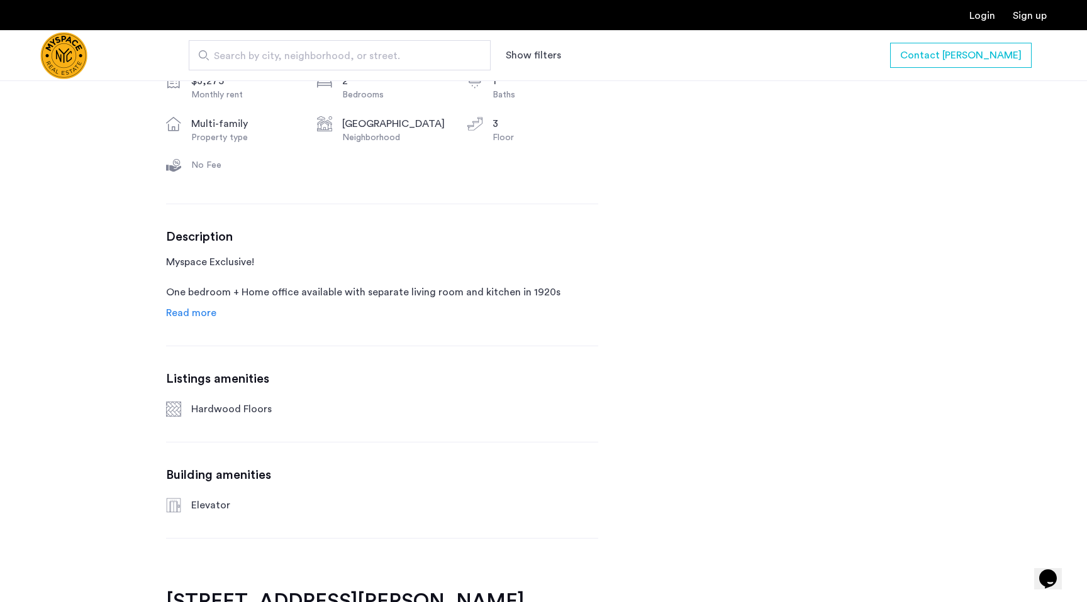
click at [210, 319] on link "Read more" at bounding box center [191, 313] width 50 height 15
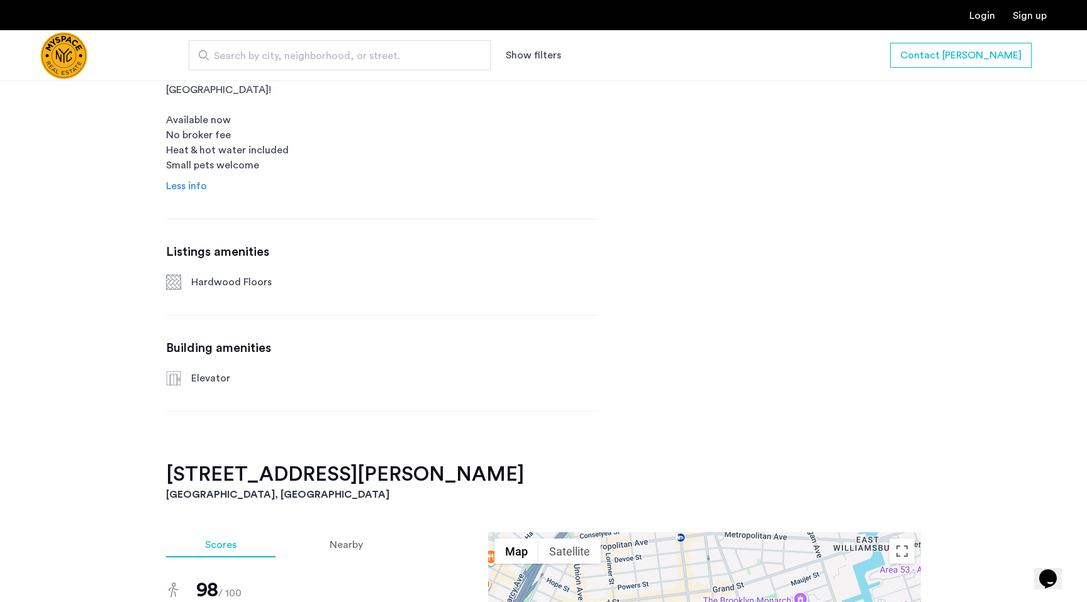
scroll to position [310, 0]
